Goal: Book appointment/travel/reservation

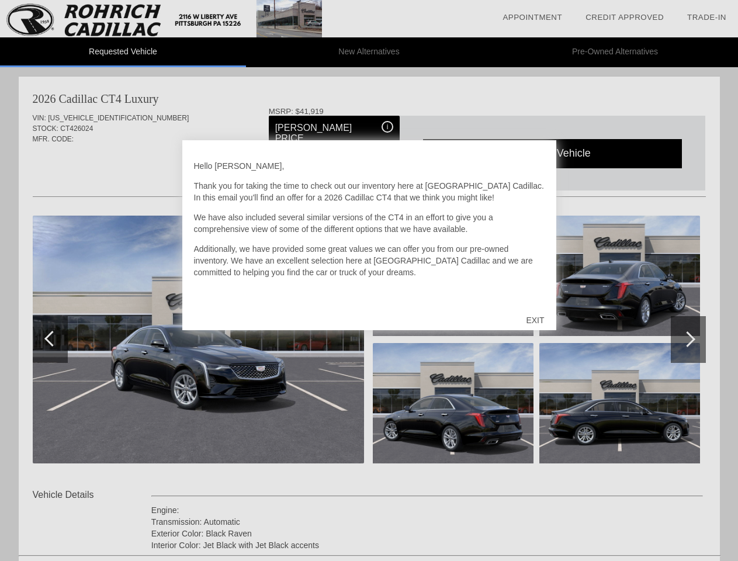
click at [532, 18] on link "Appointment" at bounding box center [533, 17] width 60 height 9
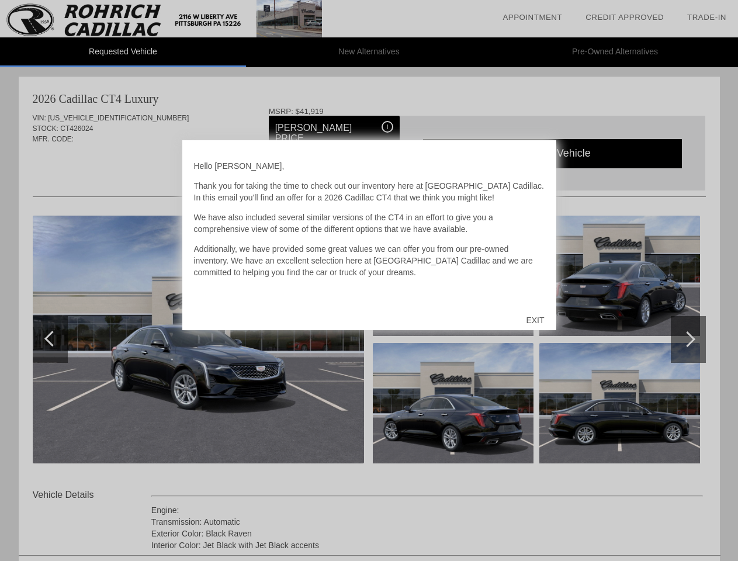
click at [535, 320] on div "EXIT" at bounding box center [534, 320] width 41 height 35
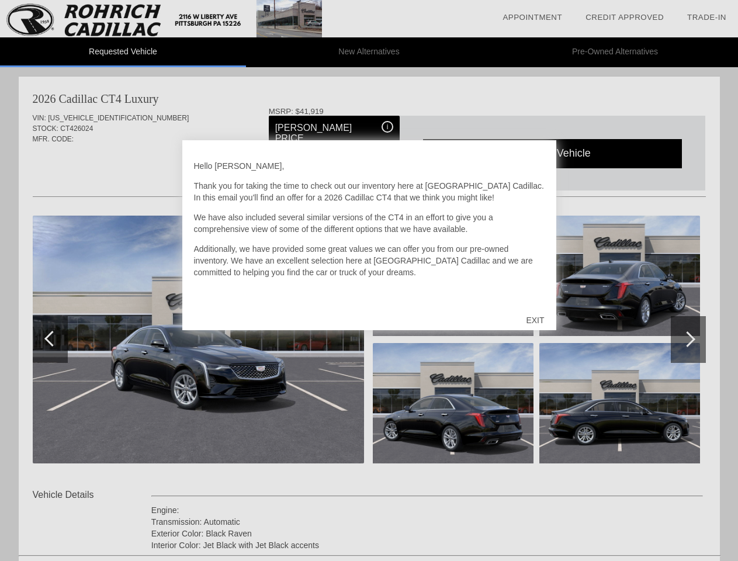
click at [532, 18] on link "Appointment" at bounding box center [533, 17] width 60 height 9
click at [535, 320] on div "EXIT" at bounding box center [534, 320] width 41 height 35
